Goal: Check status: Check status

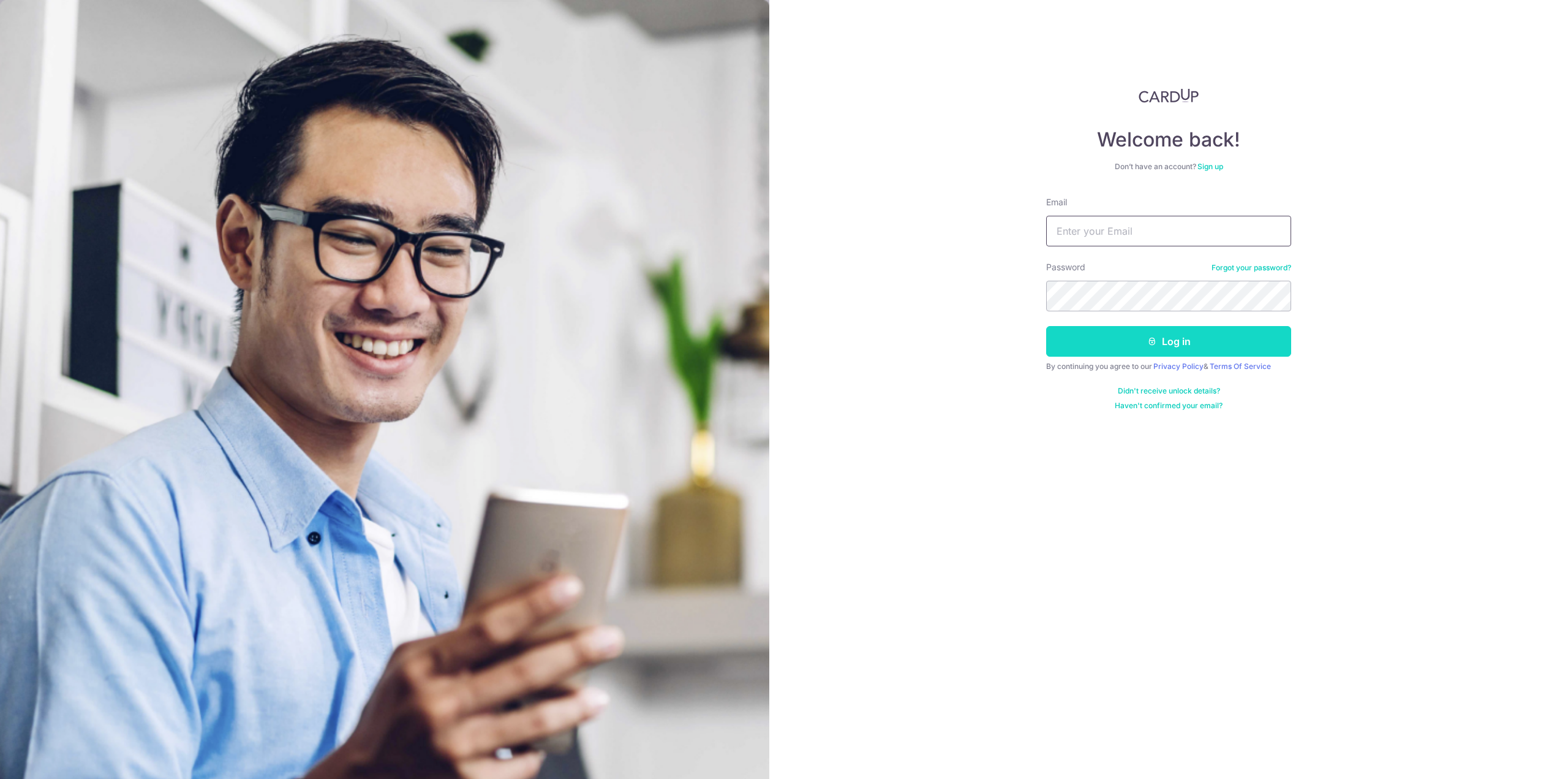
type input "[EMAIL_ADDRESS][DOMAIN_NAME]"
click at [1139, 339] on button "Log in" at bounding box center [1169, 341] width 245 height 30
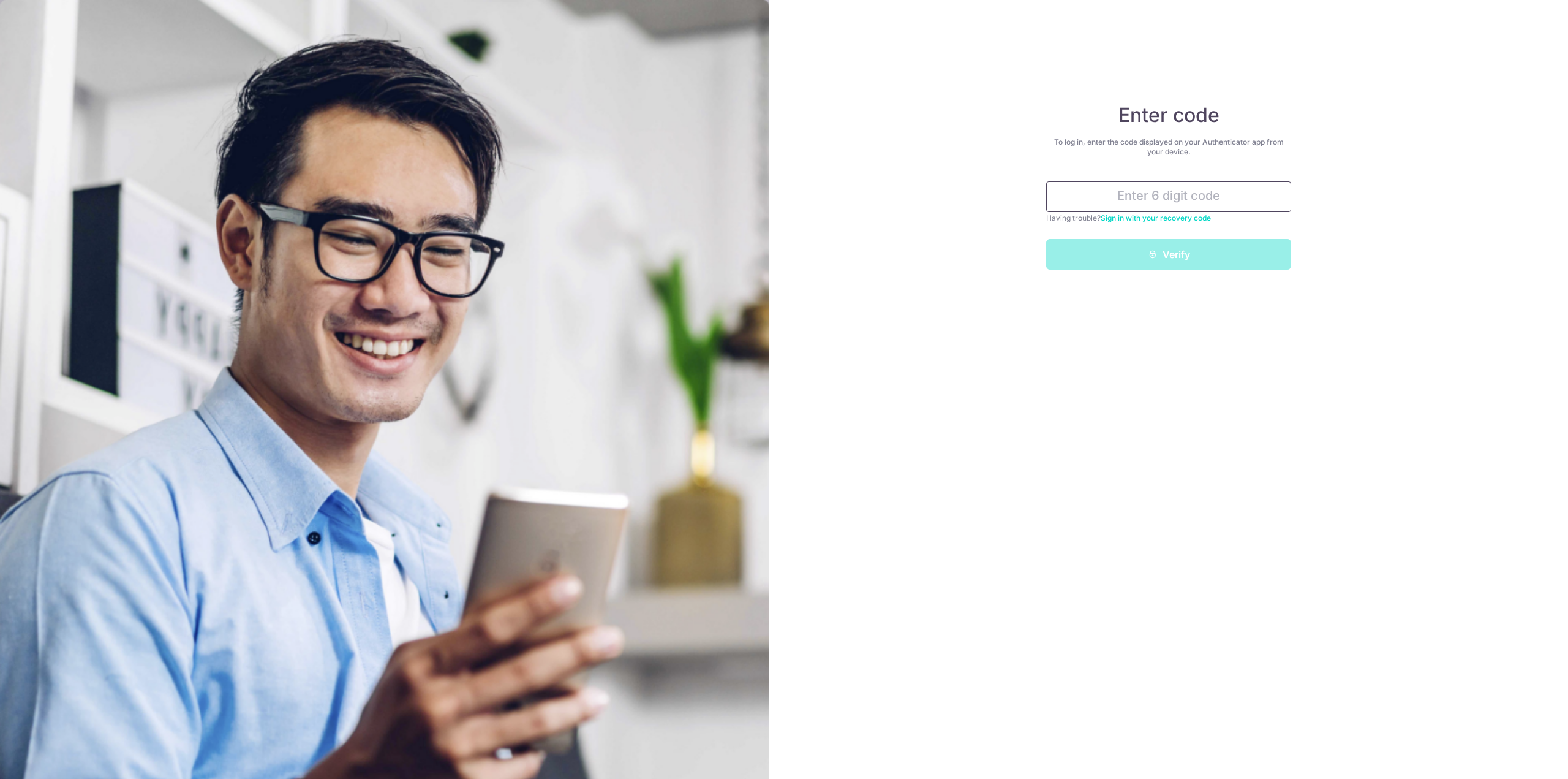
click at [1169, 188] on input "text" at bounding box center [1169, 196] width 245 height 30
type input "450441"
click at [1201, 241] on button "Verify" at bounding box center [1169, 254] width 245 height 30
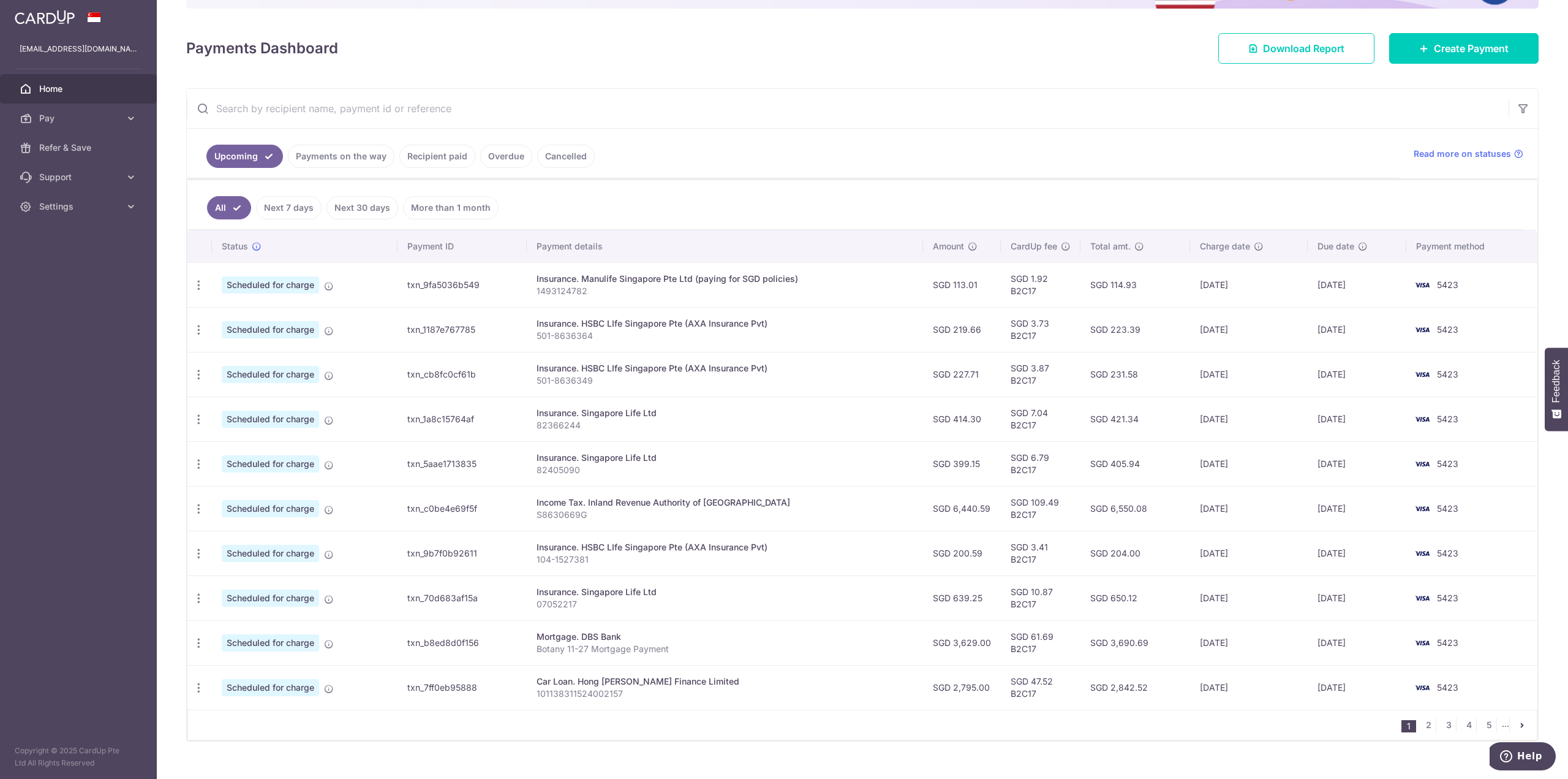
scroll to position [162, 0]
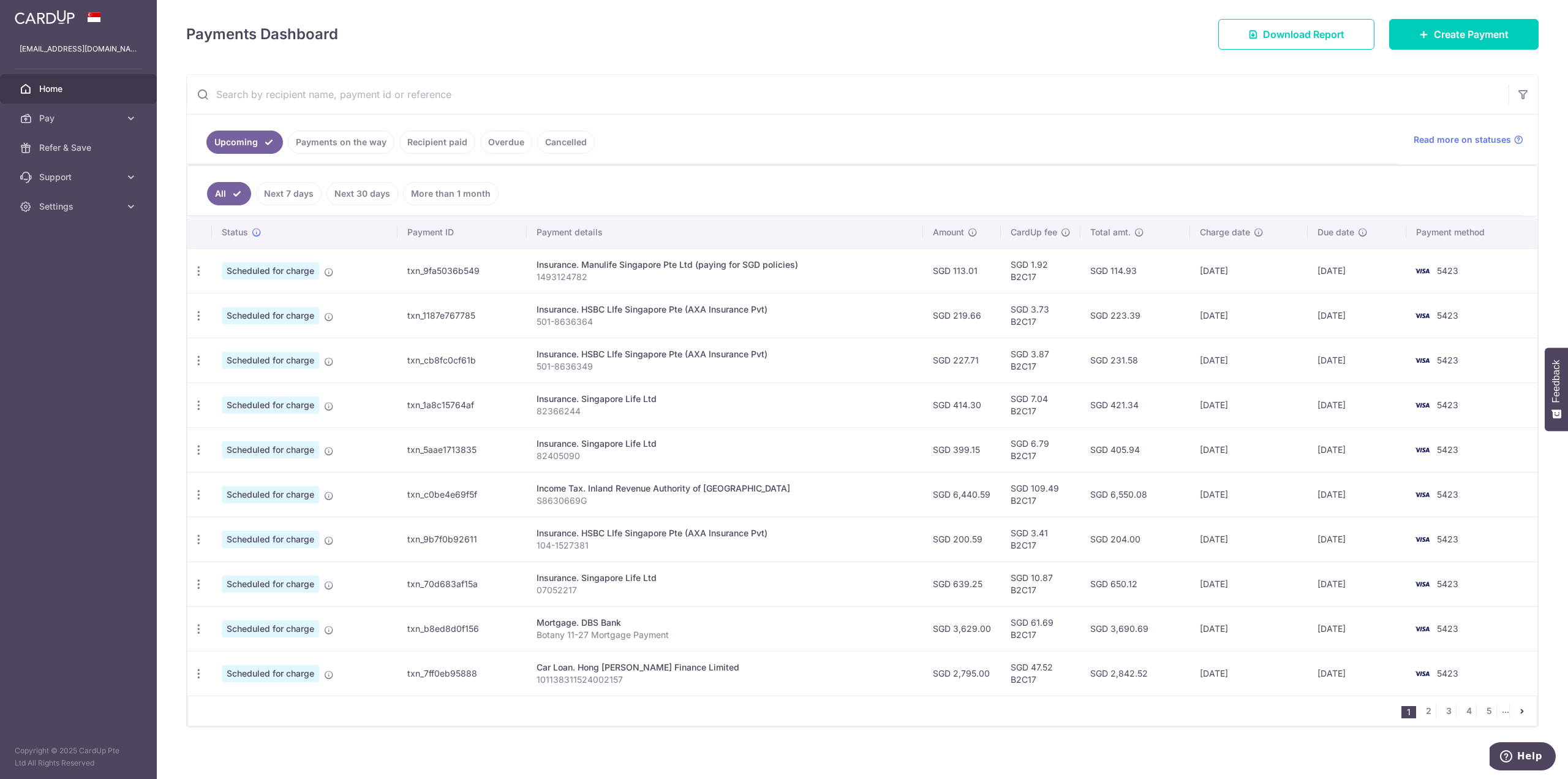
drag, startPoint x: 528, startPoint y: 618, endPoint x: 1498, endPoint y: 622, distance: 970.0
click at [1508, 619] on tr "Update payment Cancel payment Scheduled for charge txn_b8ed8d0f156 Mortgage. DB…" at bounding box center [862, 629] width 1350 height 45
click at [1498, 622] on td "5423" at bounding box center [1472, 629] width 131 height 45
click at [1476, 668] on td "5423" at bounding box center [1472, 674] width 131 height 45
click at [1480, 669] on td "5423" at bounding box center [1472, 674] width 131 height 45
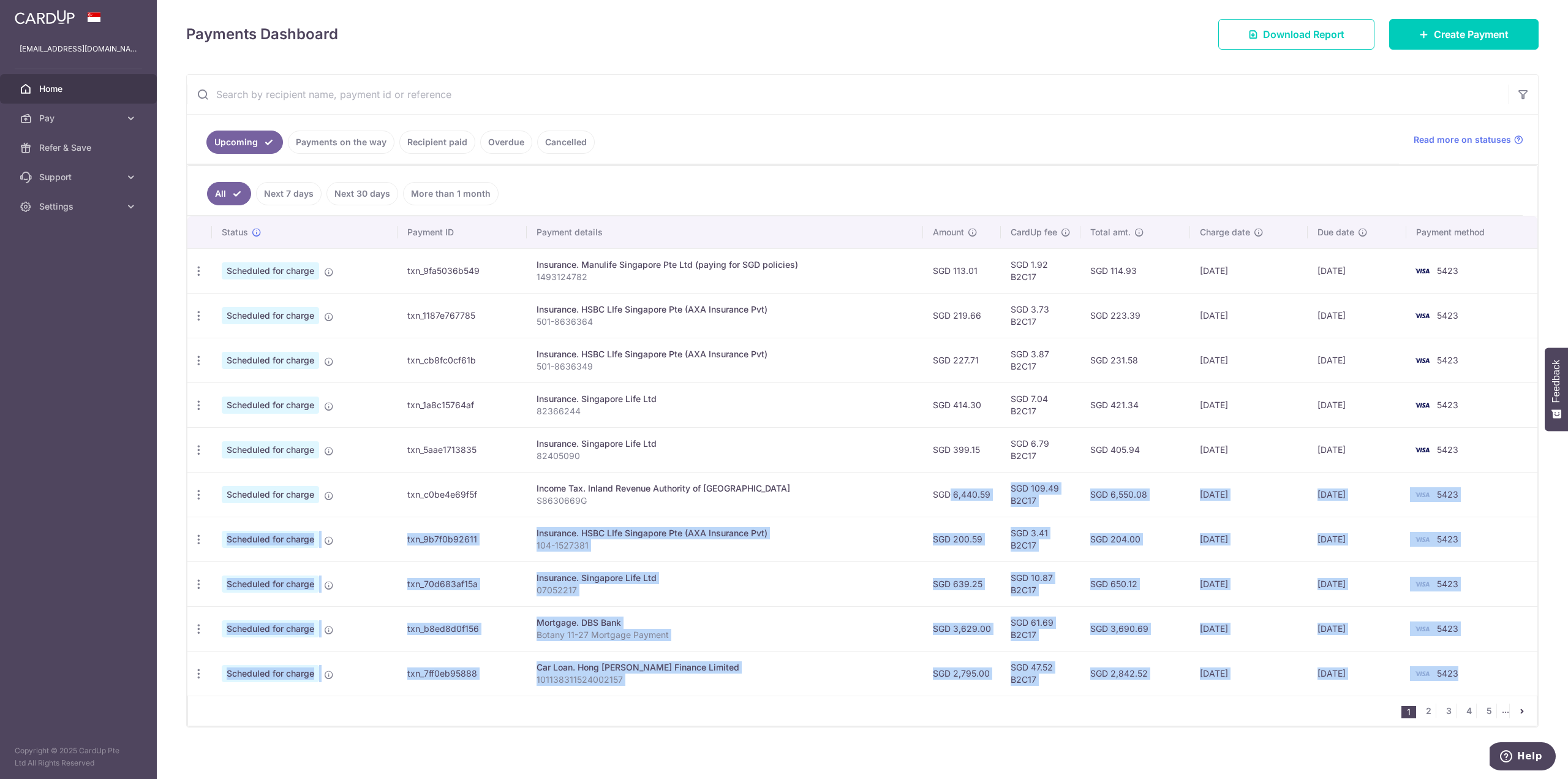
drag, startPoint x: 933, startPoint y: 485, endPoint x: 1475, endPoint y: 666, distance: 571.4
click at [1475, 666] on tbody "Update payment Cancel payment Scheduled for charge txn_9fa5036b549 Insurance. M…" at bounding box center [862, 472] width 1350 height 447
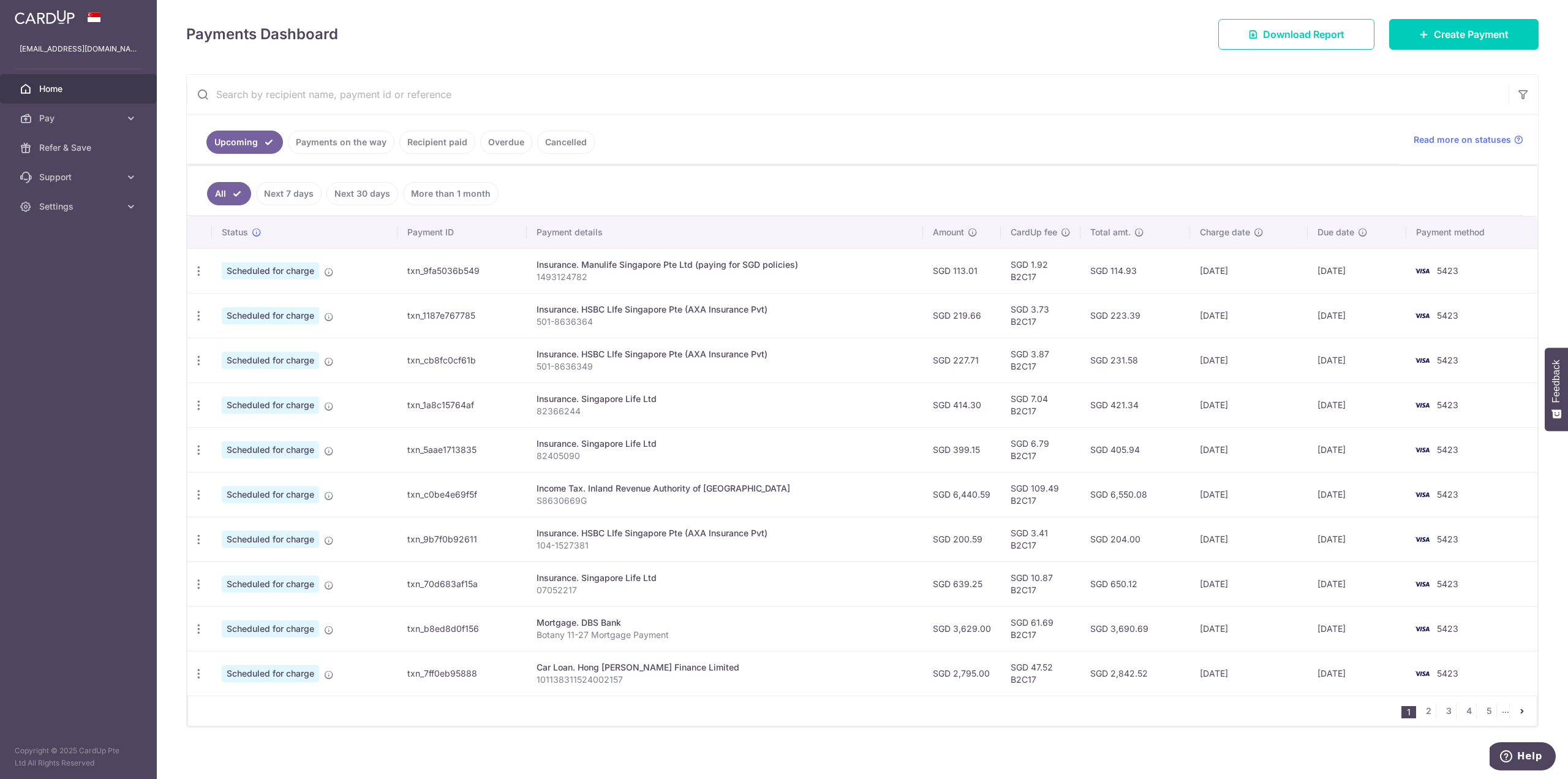
click at [1105, 750] on div "× Pause Schedule Pause all future payments in this series Pause just this one p…" at bounding box center [862, 390] width 1411 height 779
click at [1425, 703] on link "2" at bounding box center [1428, 710] width 14 height 14
click at [1386, 706] on link "1" at bounding box center [1389, 710] width 14 height 14
click at [1423, 707] on link "2" at bounding box center [1428, 710] width 14 height 14
click at [60, 88] on span "Home" at bounding box center [80, 89] width 81 height 13
